Goal: Navigation & Orientation: Find specific page/section

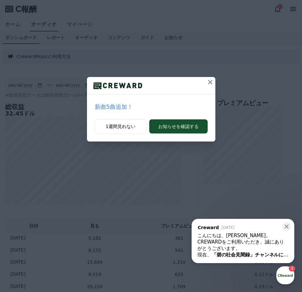
click at [209, 85] on icon at bounding box center [211, 82] width 8 height 8
click at [213, 84] on icon at bounding box center [211, 82] width 8 height 8
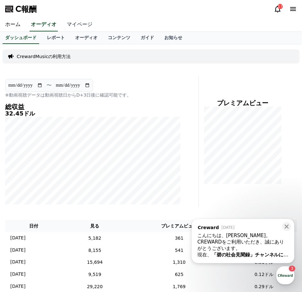
click at [73, 27] on font "マイページ" at bounding box center [80, 24] width 26 height 6
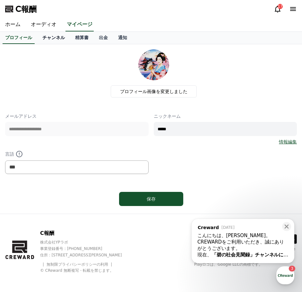
click at [52, 38] on font "チャンネル" at bounding box center [53, 37] width 22 height 5
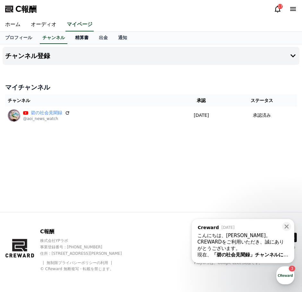
click at [70, 33] on link "精算書" at bounding box center [82, 38] width 24 height 12
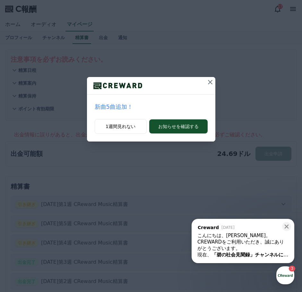
click at [210, 79] on icon at bounding box center [211, 82] width 8 height 8
click at [210, 84] on icon at bounding box center [211, 82] width 8 height 8
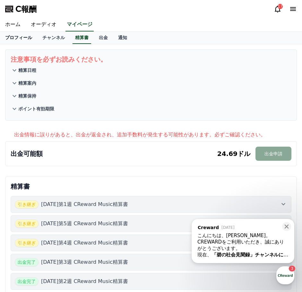
click at [22, 35] on font "プロフィール" at bounding box center [18, 37] width 27 height 5
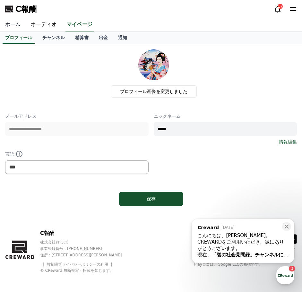
click at [16, 27] on font "ホーム" at bounding box center [12, 24] width 15 height 6
click at [39, 27] on font "オーディオ" at bounding box center [44, 24] width 26 height 6
